Goal: Communication & Community: Answer question/provide support

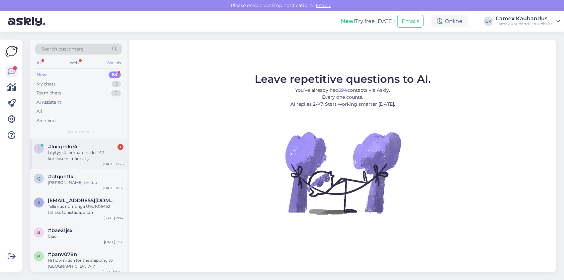
click at [67, 157] on div "Löytyykö lombardini dci442 koneeseen männät ja männänrenkaat" at bounding box center [86, 155] width 76 height 12
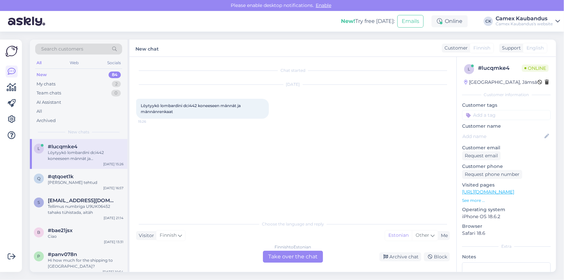
drag, startPoint x: 295, startPoint y: 255, endPoint x: 290, endPoint y: 252, distance: 5.7
click at [295, 255] on div "Finnish to Estonian Take over the chat" at bounding box center [293, 256] width 60 height 12
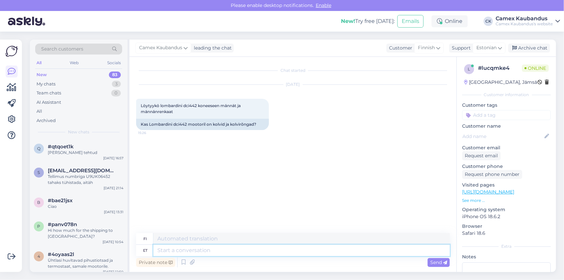
click at [229, 245] on textarea at bounding box center [301, 249] width 297 height 11
type textarea "Tere"
type textarea "Hei"
type textarea "Originaal"
type textarea "Alkuperäinen"
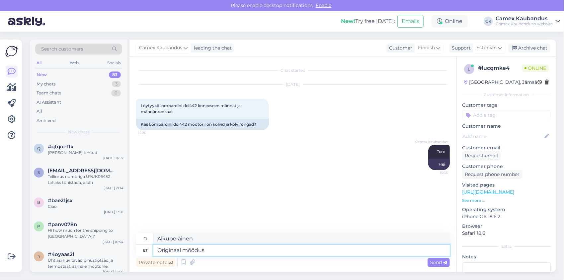
type textarea "Originaal mõõdus"
type textarea "Alkuperäinen koko"
type textarea "Originaal mõõdus kolvi"
type textarea "Alkuperäisen kokoinen mäntä"
type textarea "Originaal mõõdus kolvi enam ei"
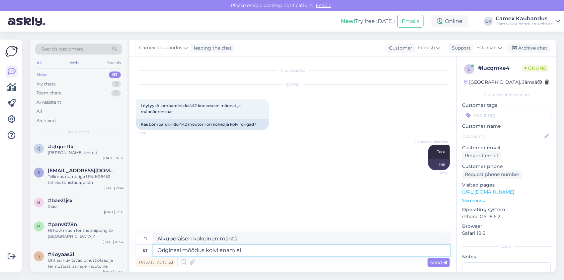
type textarea "Alkuperäinen kokoinen mäntä lisää"
type textarea "Originaal mõõdus kolvi enam ei t"
type textarea "Alkuperäisen kokoista mäntää ei enää saatavilla"
type textarea "Originaal mõõdus kolvi enam ei too"
type textarea "Alkuperäisen kokoista mäntää ei ole enää saatavilla."
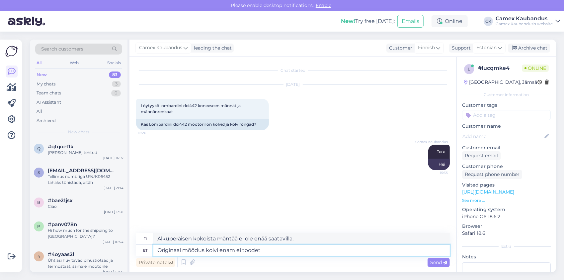
type textarea "Originaal mõõdus kolvi enam ei toodeta"
type textarea "Alkuperäisen kokoista mäntää ei enää valmisteta."
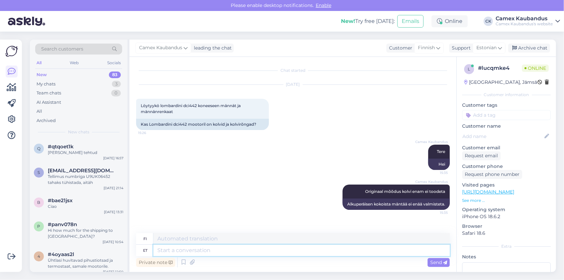
type textarea "s"
type textarea "saab"
type textarea "tölkki"
type textarea "saab ainult r"
type textarea "voi vain"
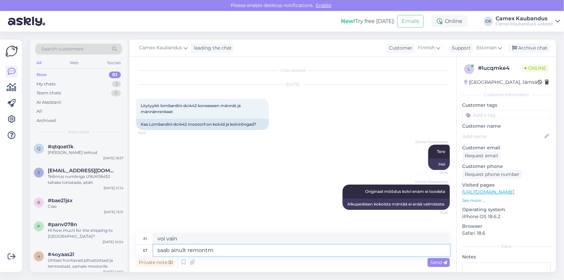
type textarea "saab ainult remontmõ"
type textarea "voidaan korjata vain"
type textarea "saab ainult remontmõõdus"
type textarea "saatavilla vain korjauskokoisena"
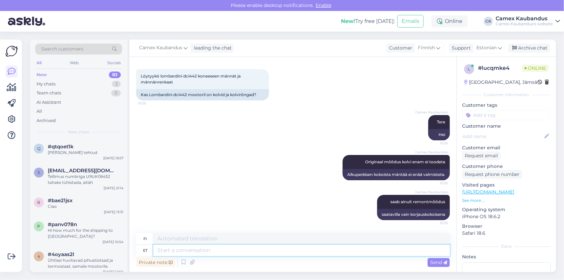
paste textarea "[URL][DOMAIN_NAME]"
type textarea "[URL][DOMAIN_NAME]"
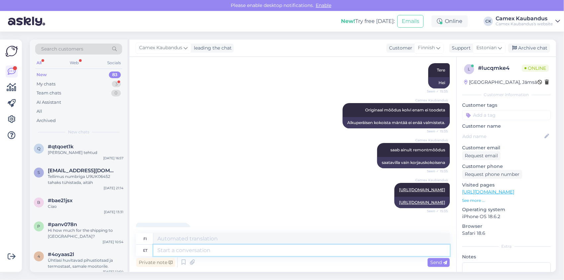
scroll to position [121, 0]
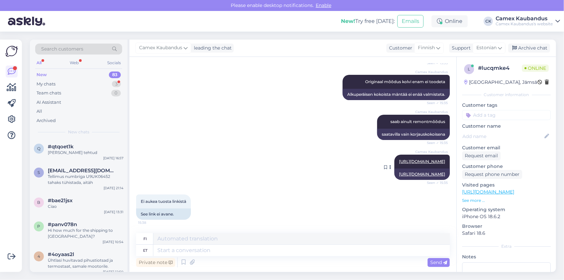
click at [399, 159] on link "[URL][DOMAIN_NAME]" at bounding box center [422, 161] width 46 height 5
click at [211, 250] on textarea at bounding box center [301, 249] width 297 height 11
paste textarea "[URL][DOMAIN_NAME]"
type textarea "[URL][DOMAIN_NAME]"
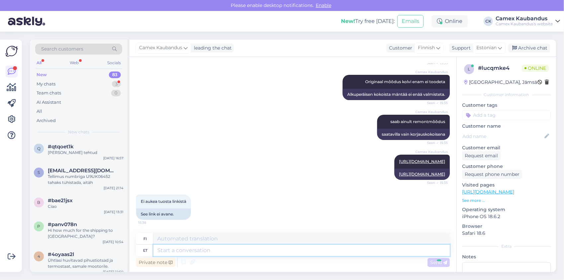
scroll to position [173, 0]
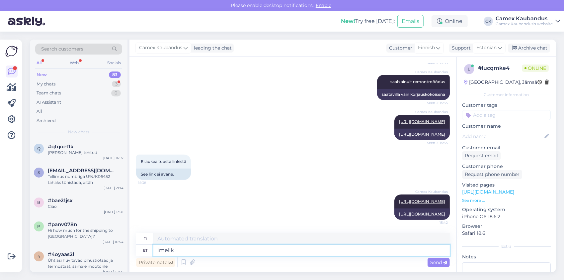
type textarea "Imelik"
type textarea "Outo"
type textarea "Imelik mul av"
type textarea "Minusta tuntuu oudolta."
type textarea "Imelik mul avaneb k"
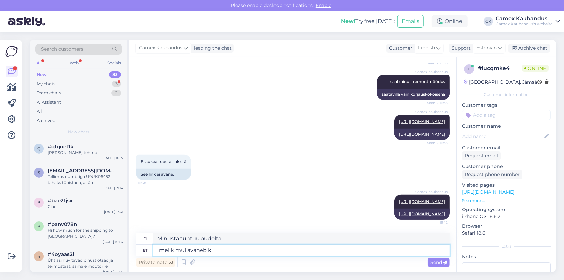
type textarea "Kummallista kyllä, avaan itseni."
type textarea "Imelik mul avaneb kohe"
type textarea "Outoa, [PERSON_NAME] heti."
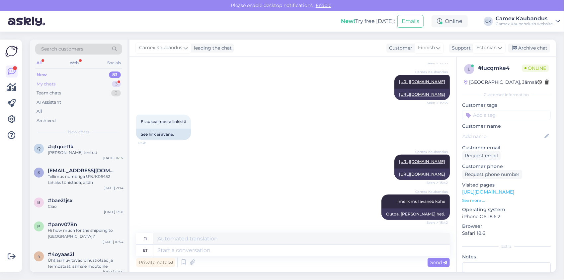
click at [55, 81] on div "My chats" at bounding box center [46, 84] width 19 height 7
